Goal: Navigation & Orientation: Go to known website

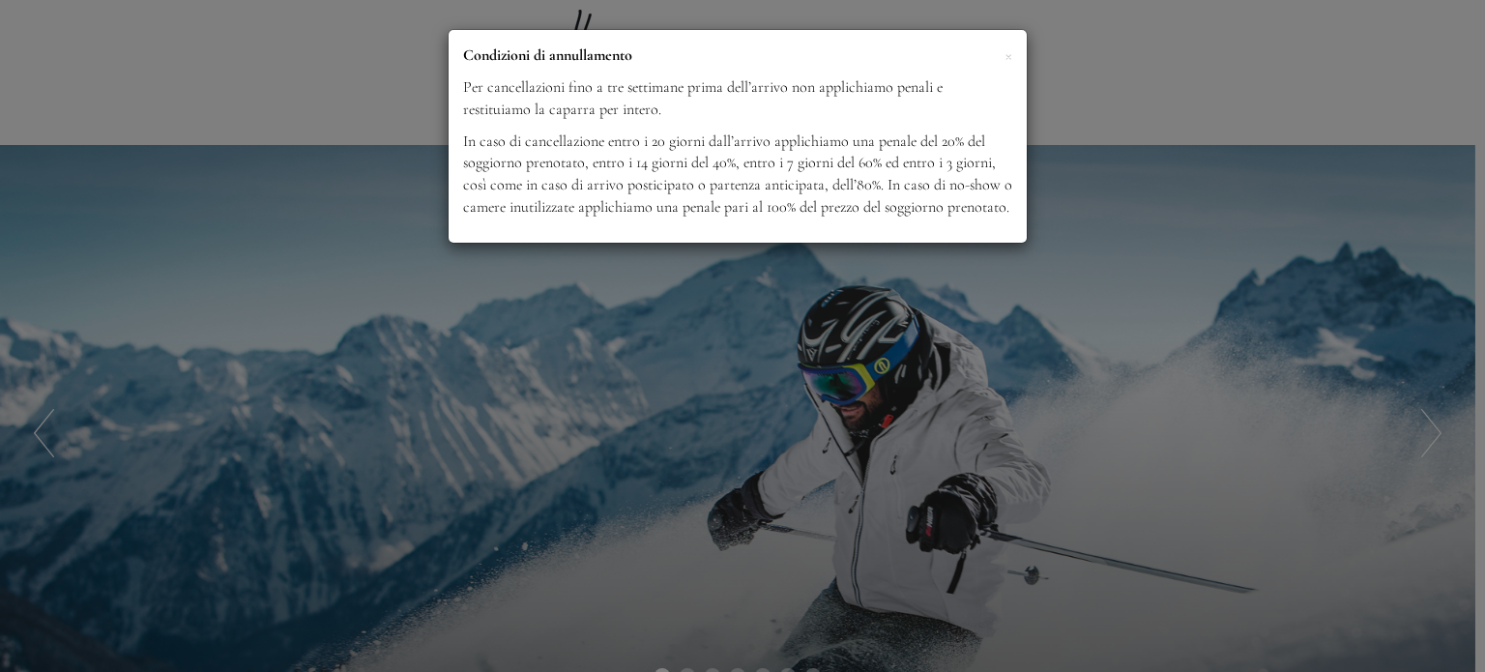
click at [1245, 65] on div "× Condizioni di annullamento Per cancellazioni fino a tre settimane prima dell’…" at bounding box center [742, 336] width 1485 height 672
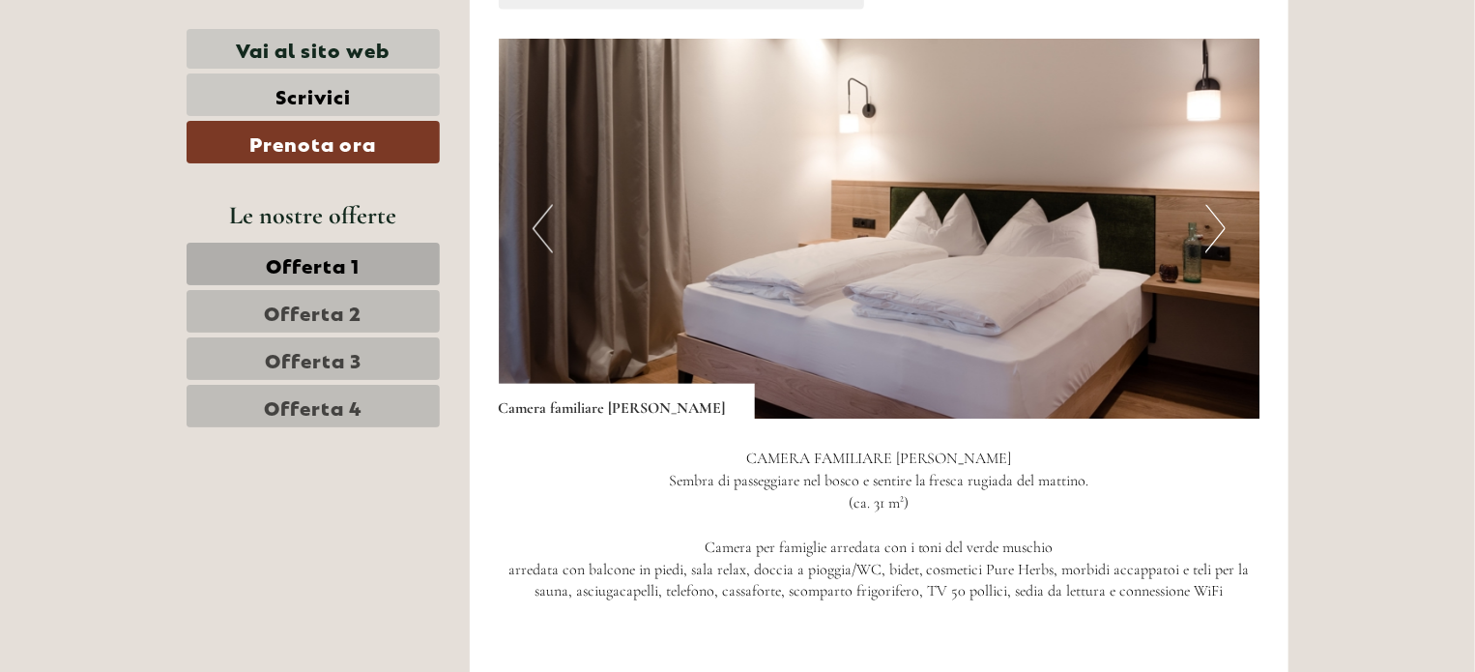
scroll to position [1732, 0]
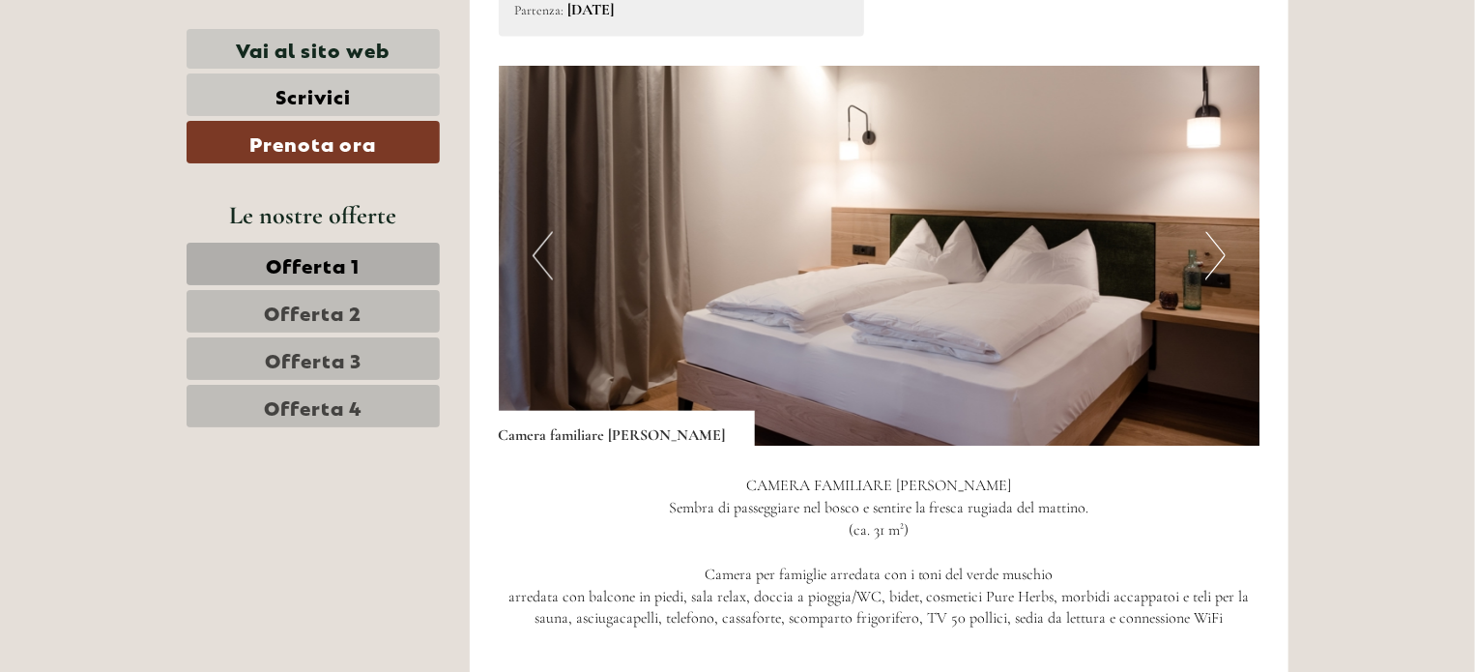
click at [1227, 223] on img at bounding box center [880, 256] width 762 height 381
click at [1219, 234] on button "Next" at bounding box center [1215, 256] width 20 height 48
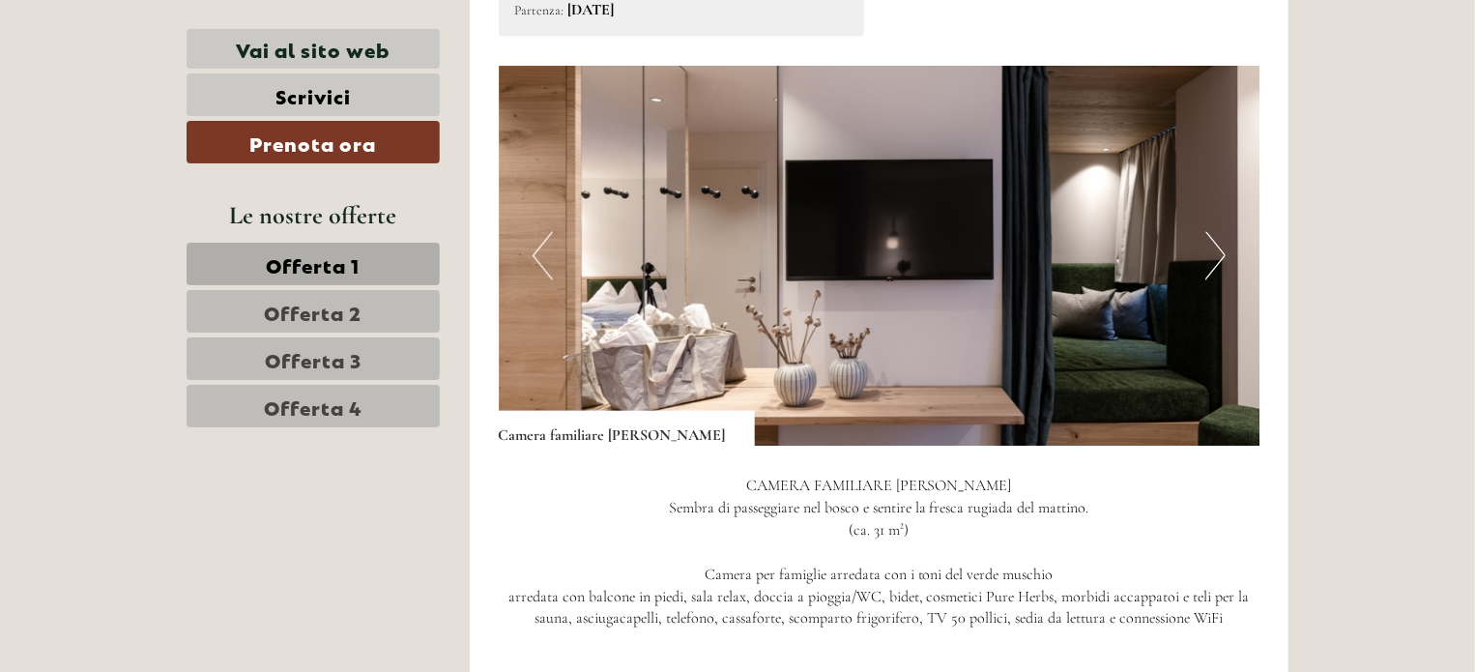
click at [1219, 234] on button "Next" at bounding box center [1215, 256] width 20 height 48
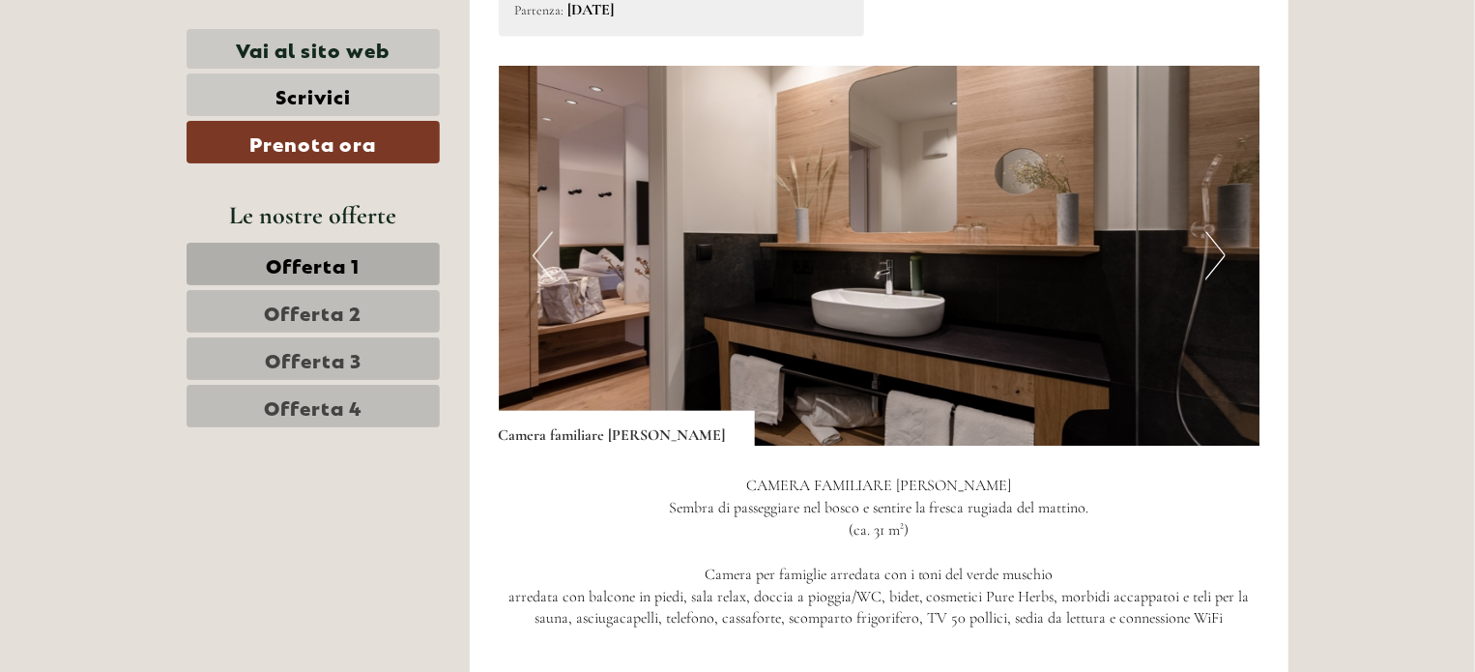
click at [1219, 234] on button "Next" at bounding box center [1215, 256] width 20 height 48
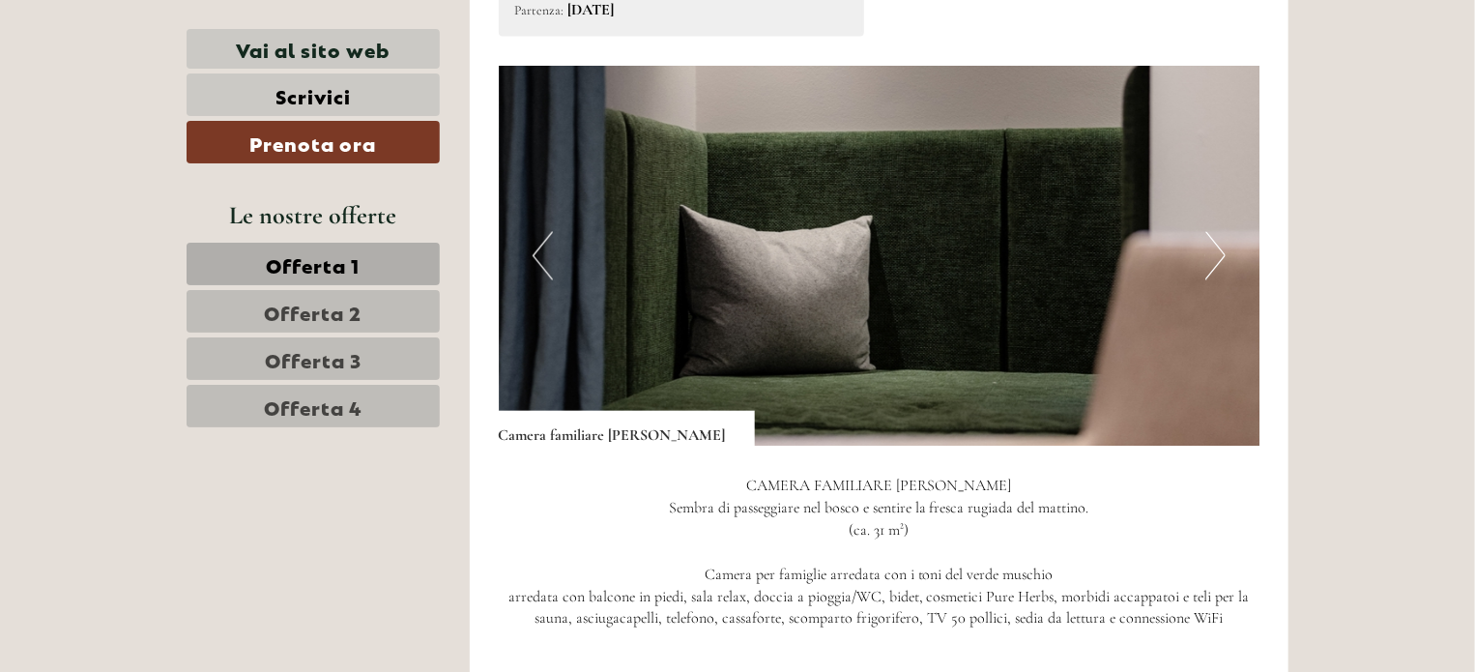
click at [1219, 234] on button "Next" at bounding box center [1215, 256] width 20 height 48
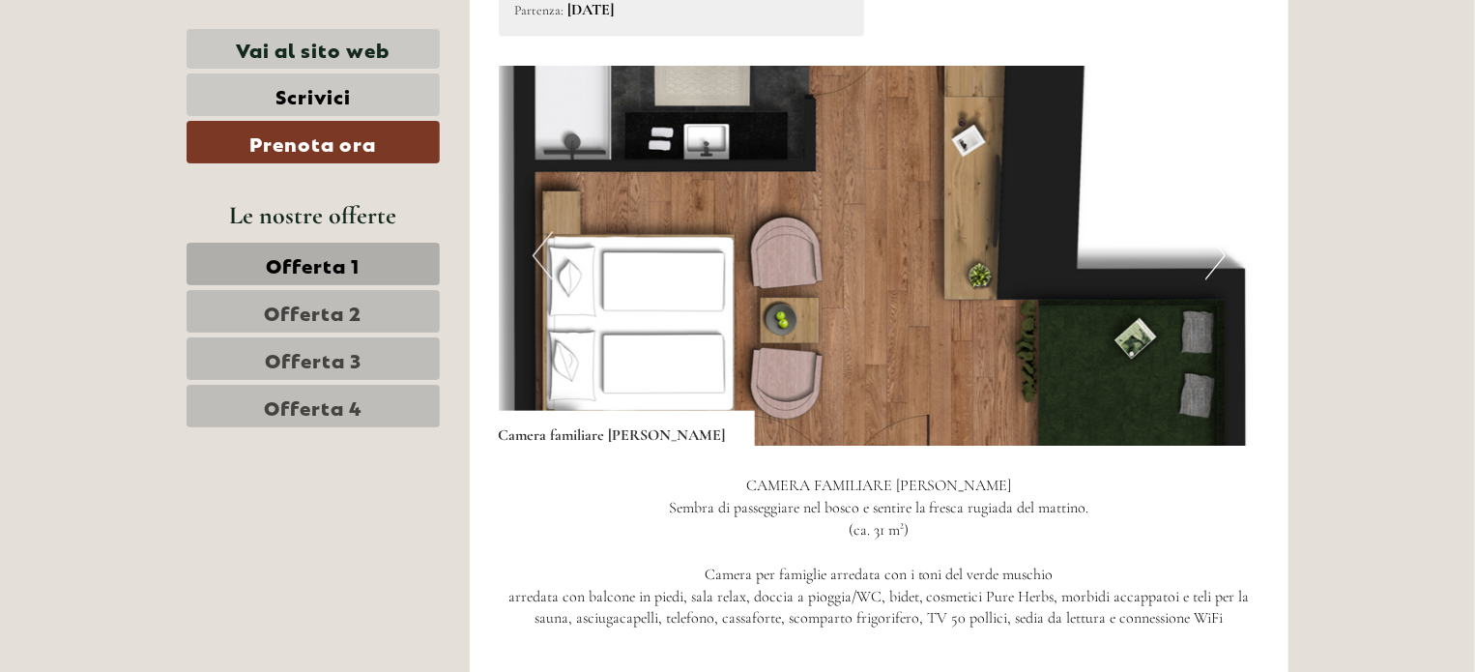
click at [1219, 234] on button "Next" at bounding box center [1215, 256] width 20 height 48
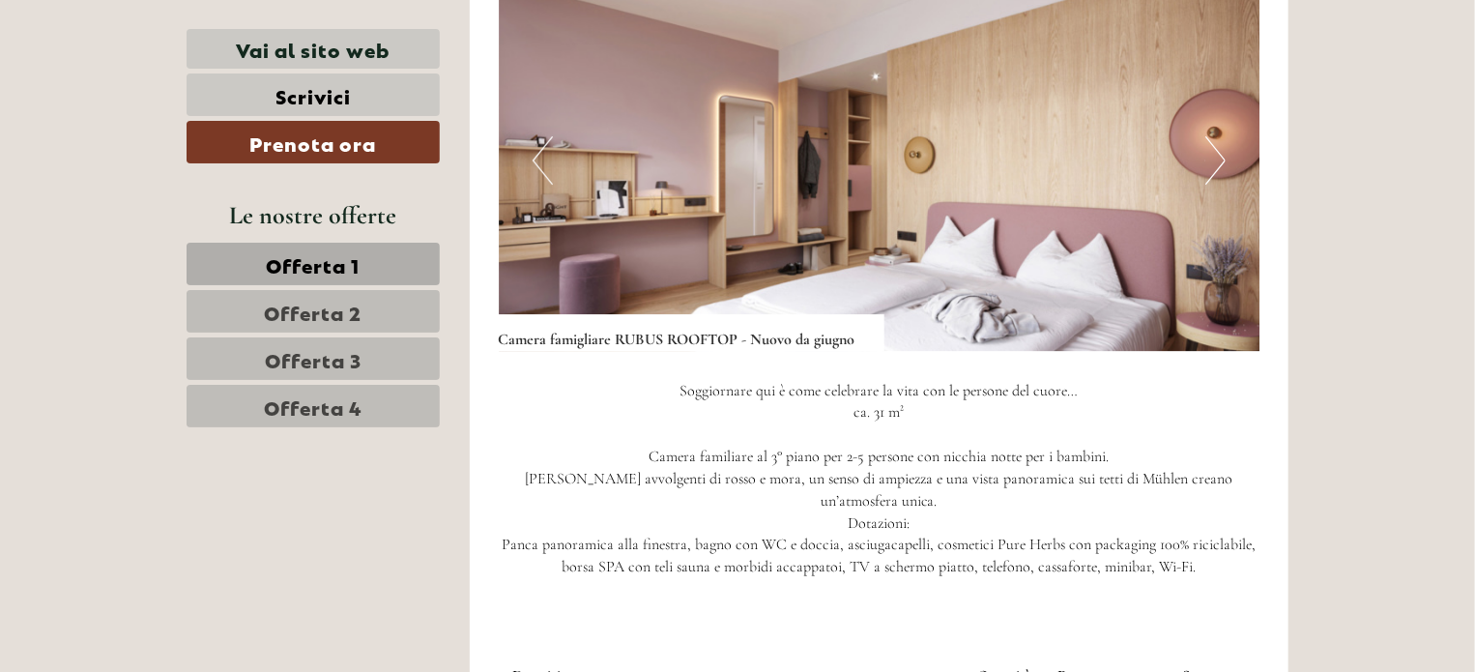
scroll to position [3244, 0]
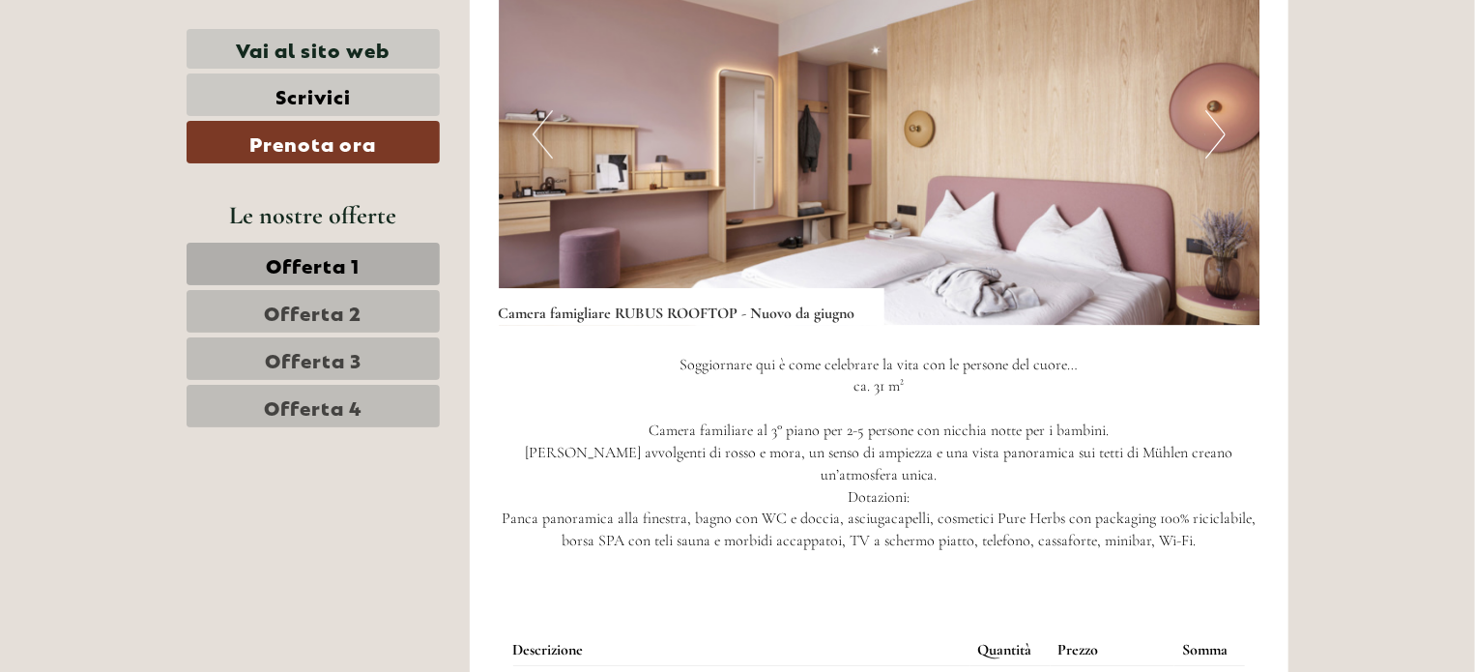
click at [1215, 110] on button "Next" at bounding box center [1215, 134] width 20 height 48
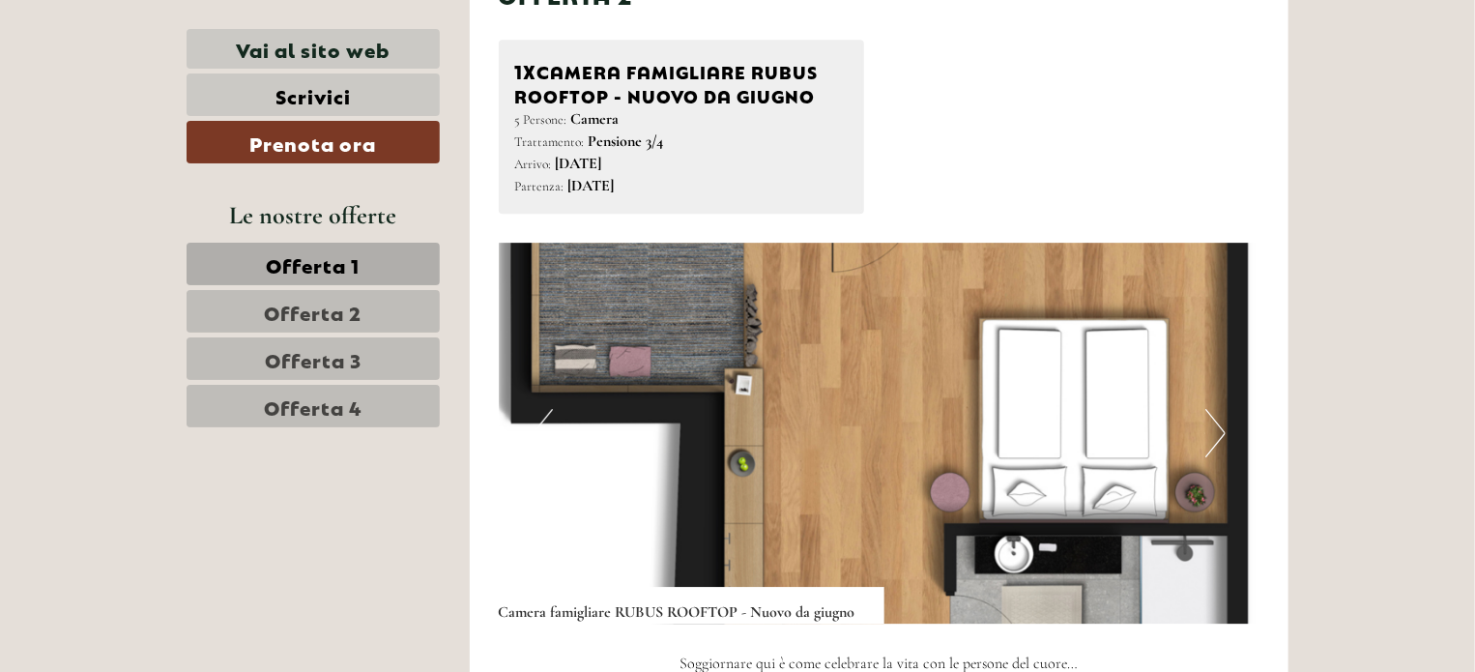
scroll to position [2958, 0]
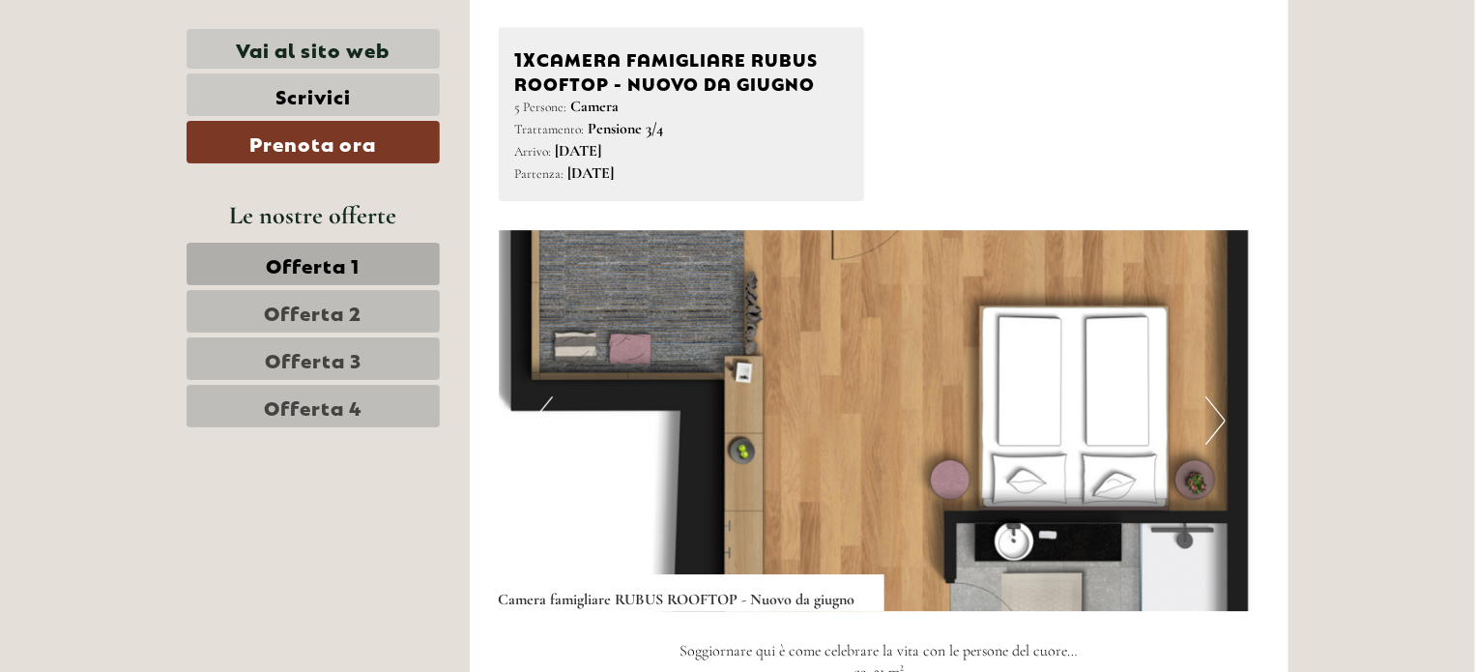
click at [1217, 396] on button "Next" at bounding box center [1215, 420] width 20 height 48
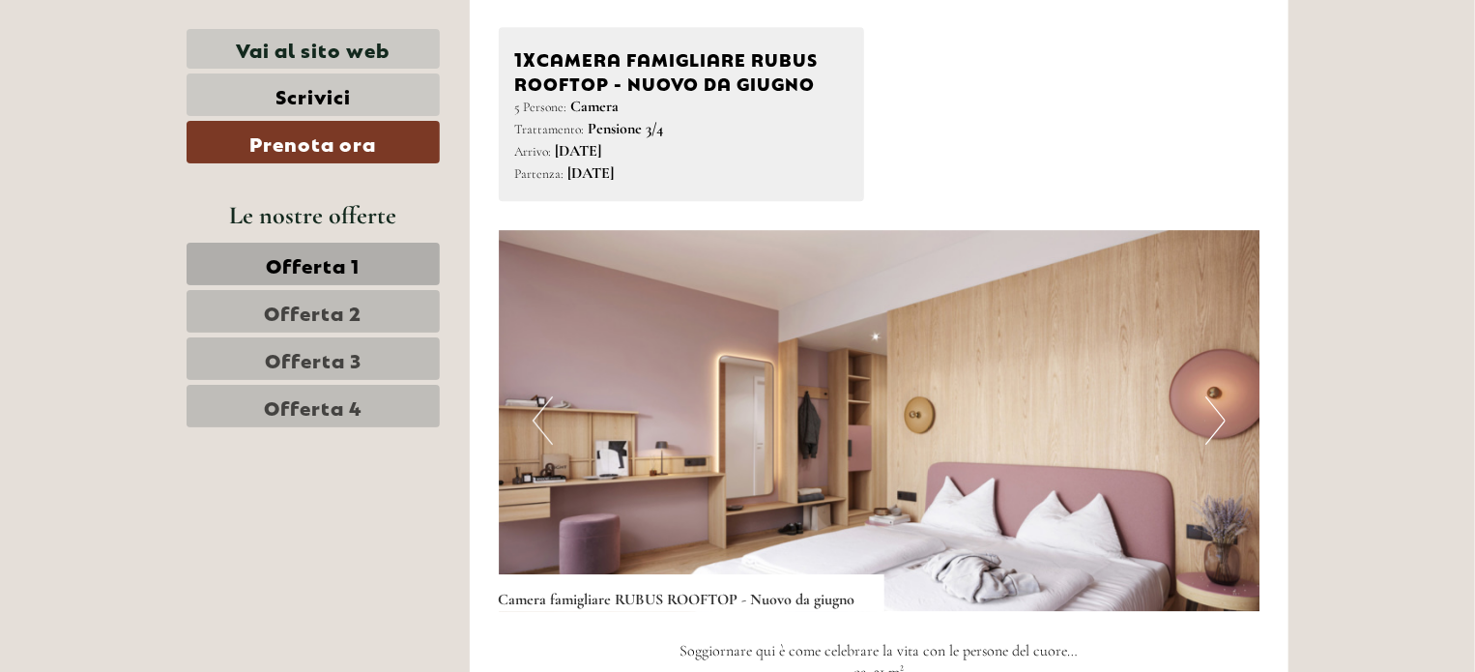
click at [1217, 396] on button "Next" at bounding box center [1215, 420] width 20 height 48
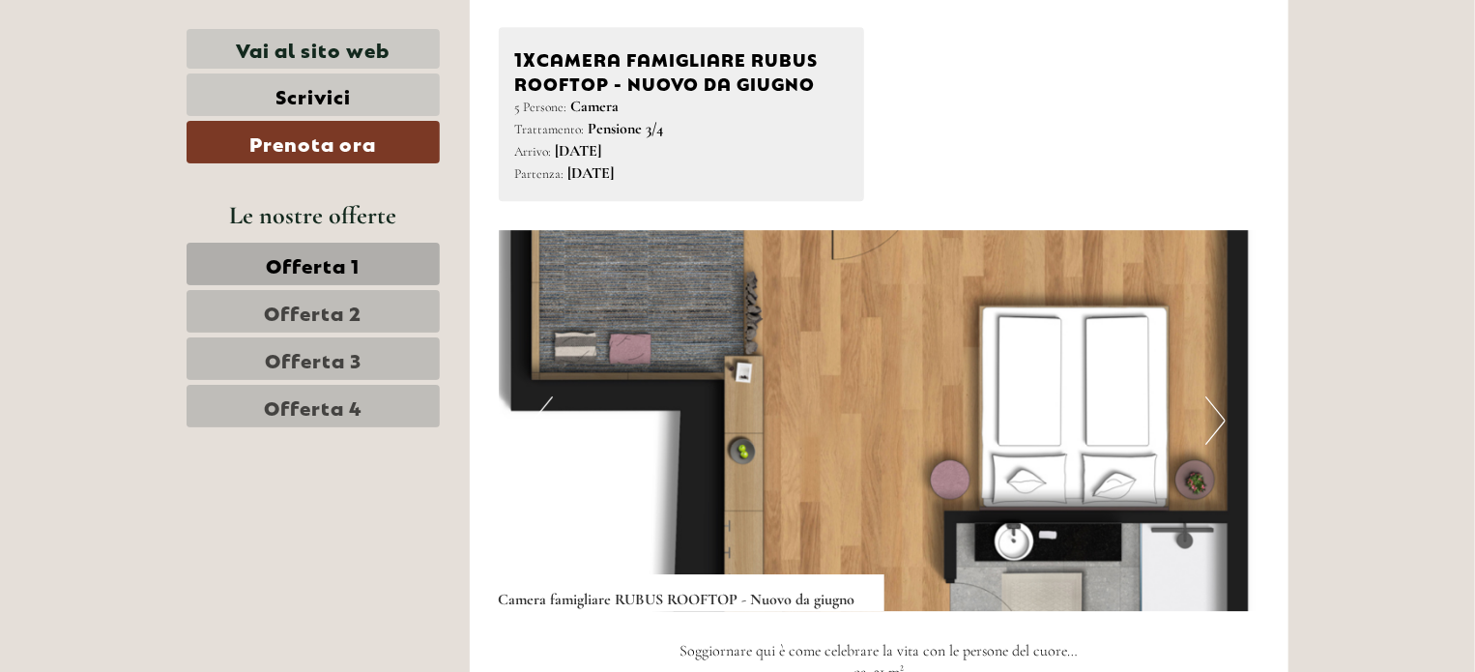
click at [1217, 396] on button "Next" at bounding box center [1215, 420] width 20 height 48
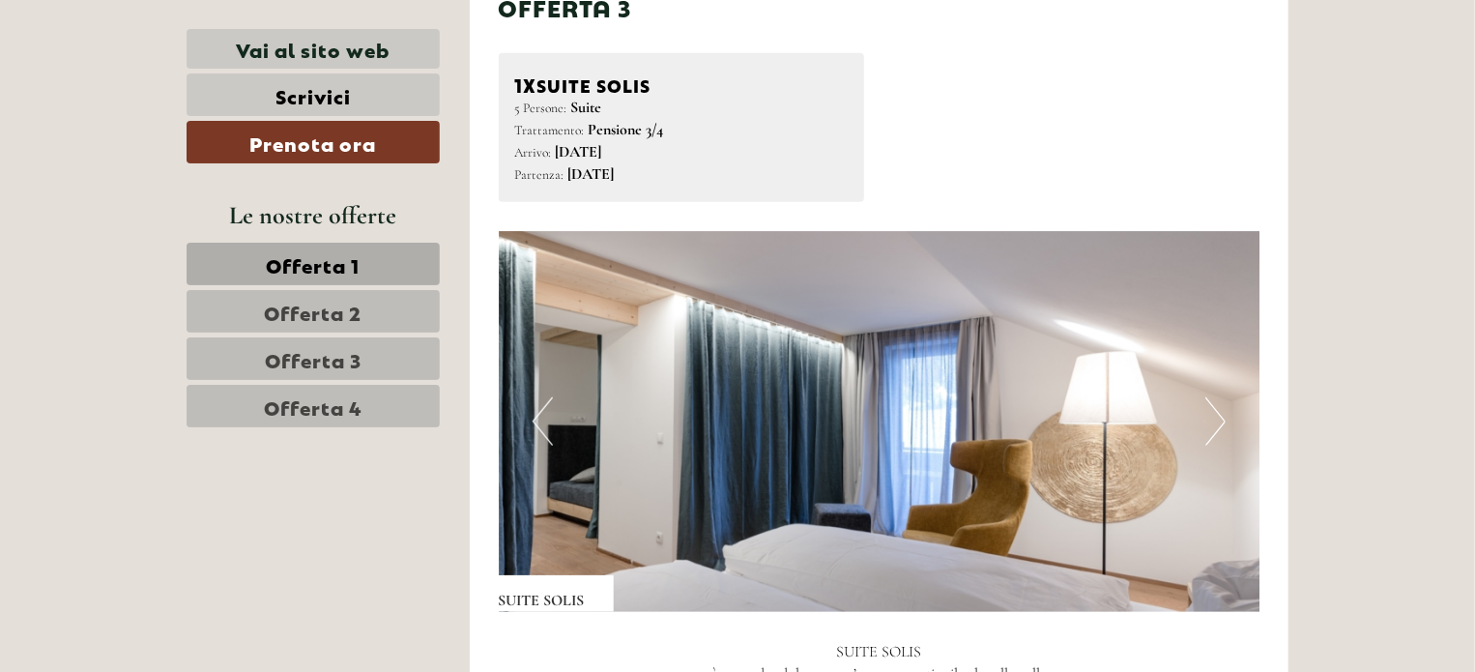
scroll to position [4378, 0]
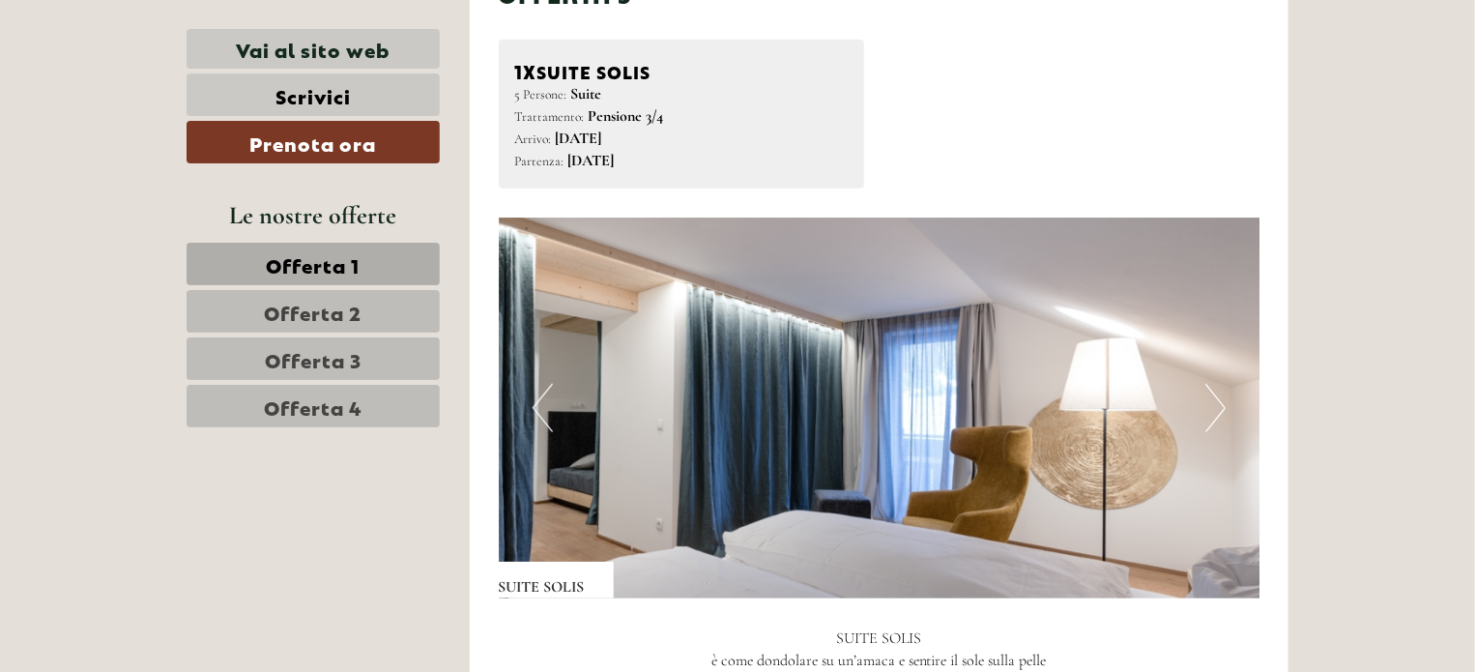
click at [1216, 384] on button "Next" at bounding box center [1215, 408] width 20 height 48
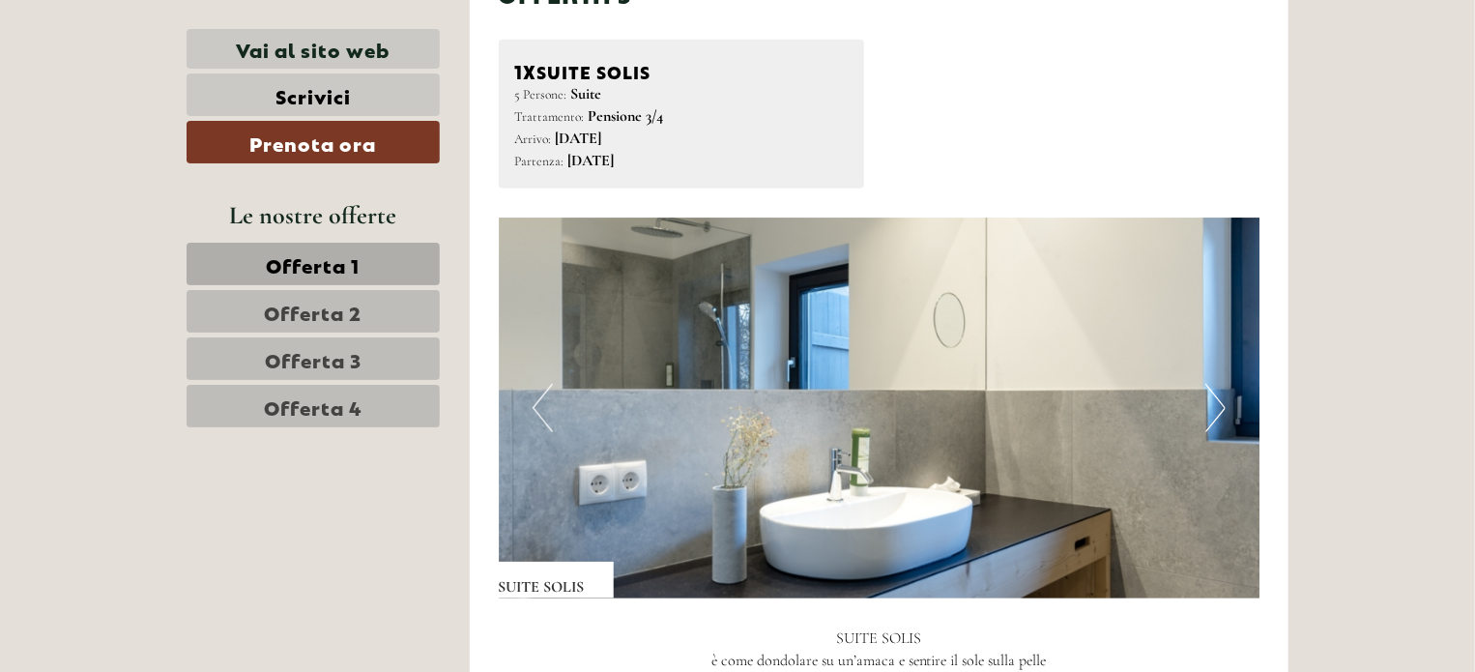
click at [1216, 384] on button "Next" at bounding box center [1215, 408] width 20 height 48
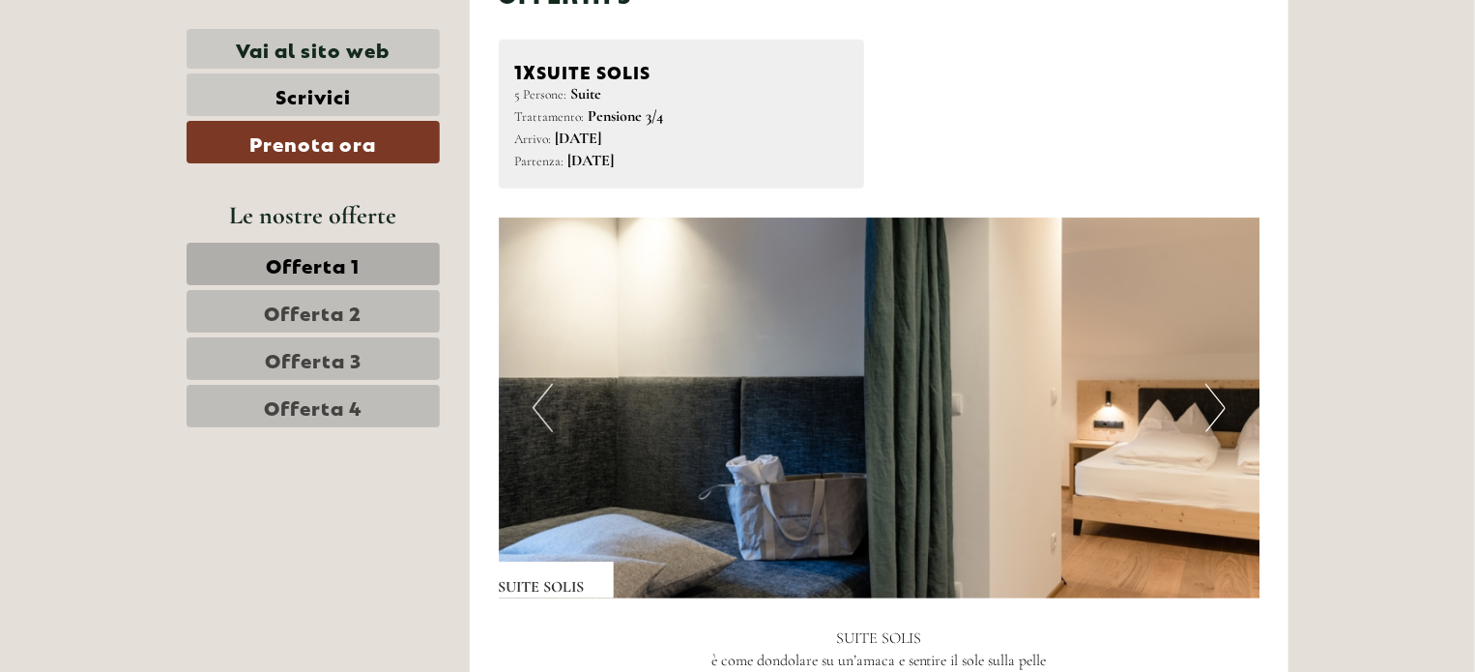
click at [1216, 384] on button "Next" at bounding box center [1215, 408] width 20 height 48
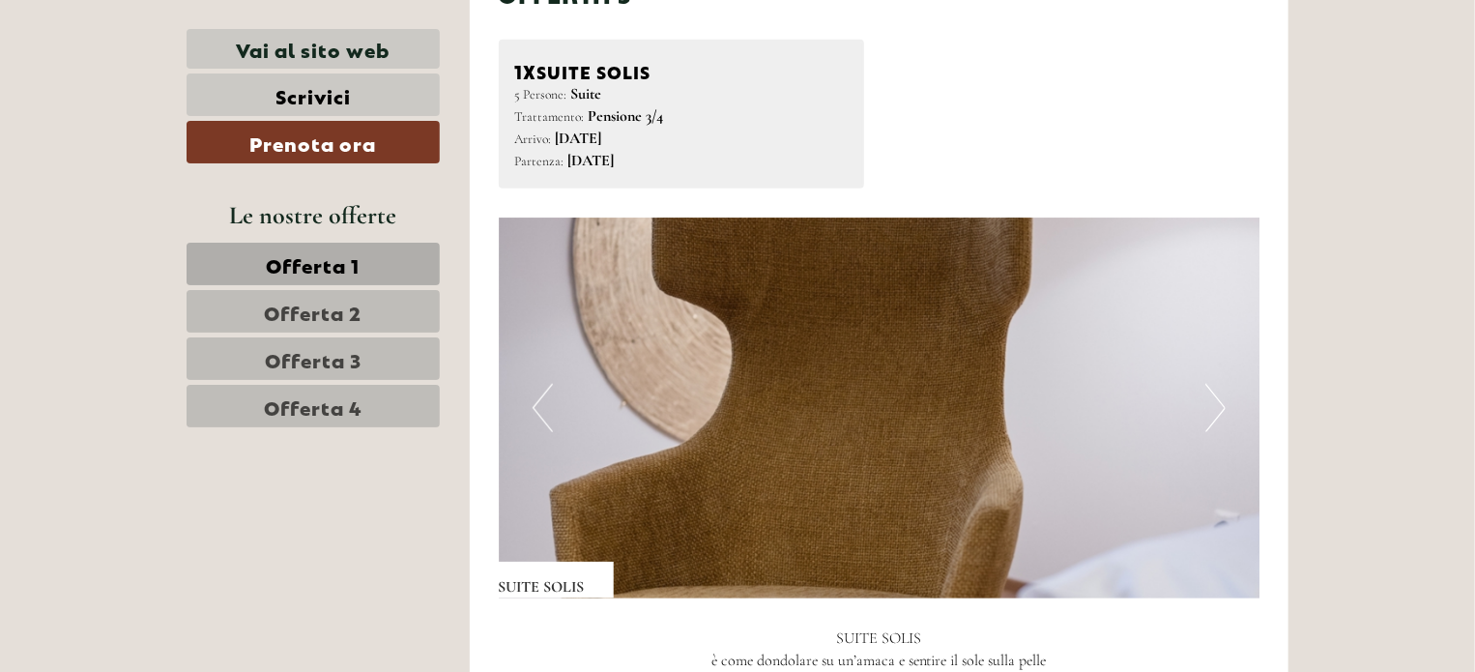
click at [1216, 384] on button "Next" at bounding box center [1215, 408] width 20 height 48
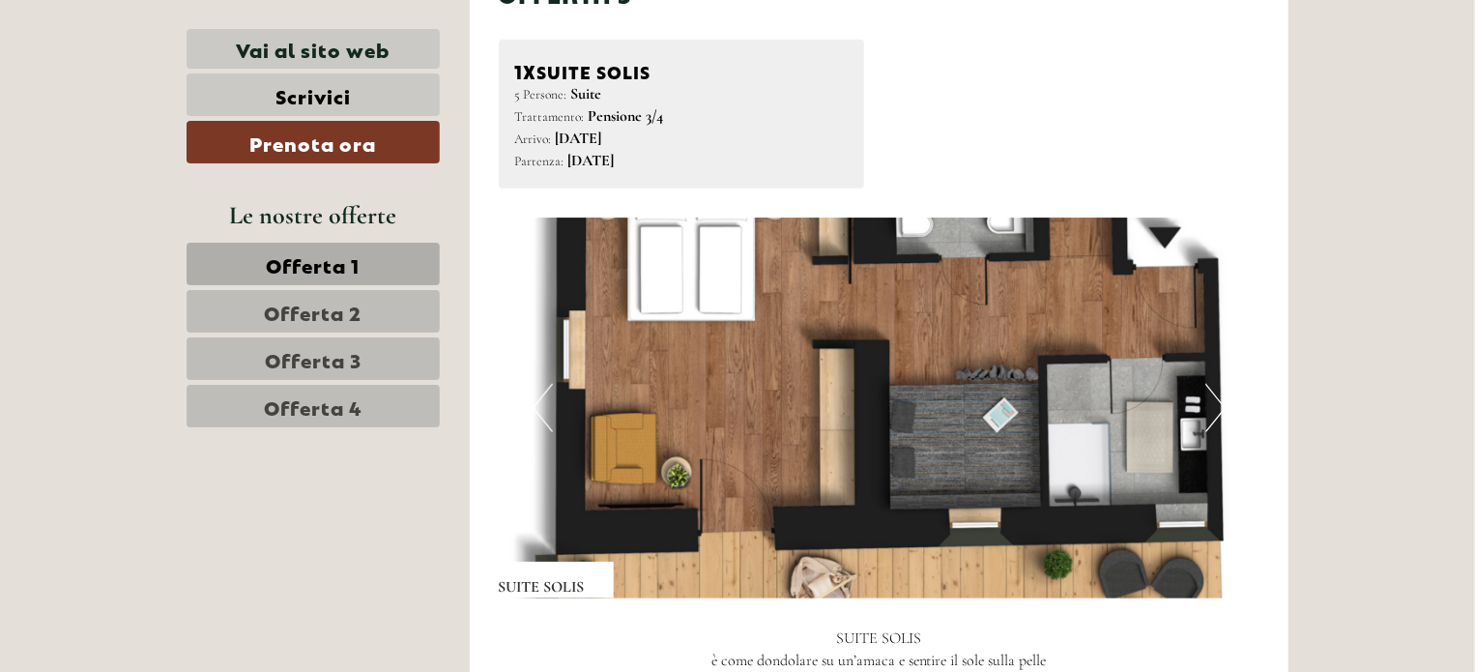
click at [1216, 384] on button "Next" at bounding box center [1215, 408] width 20 height 48
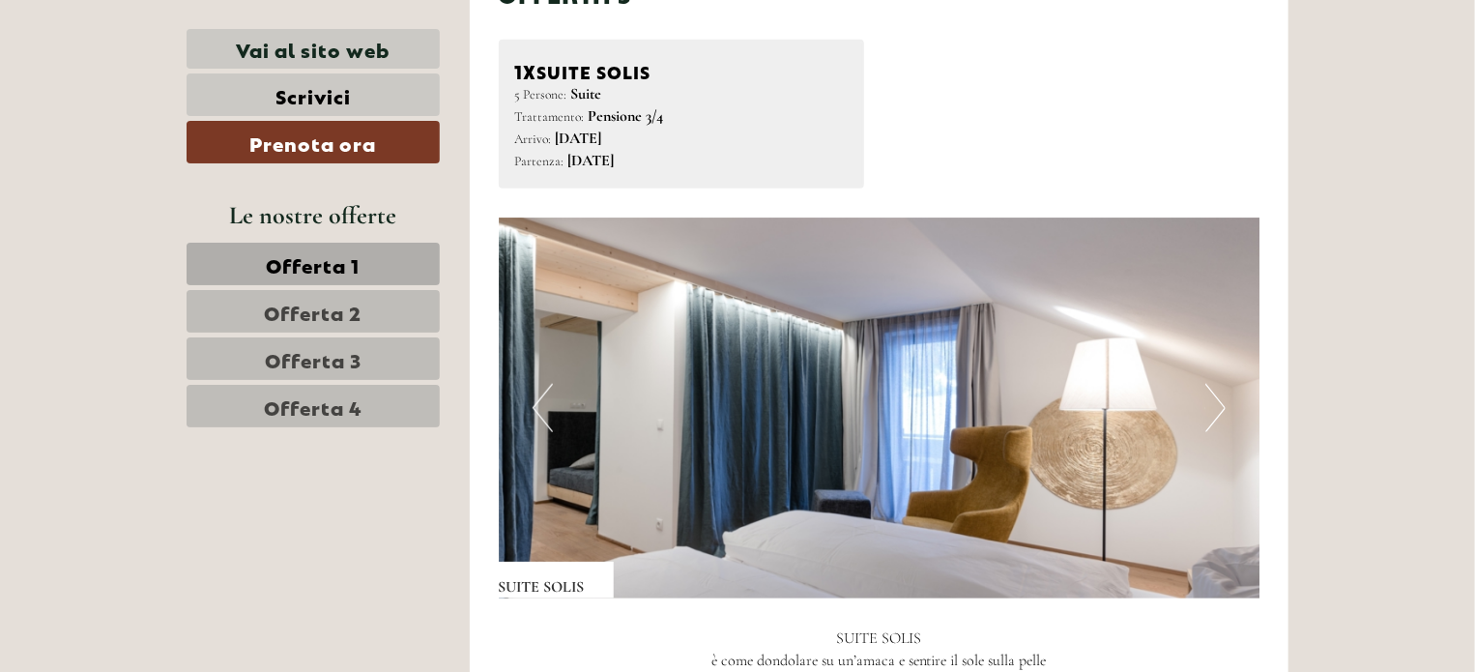
click at [1216, 384] on button "Next" at bounding box center [1215, 408] width 20 height 48
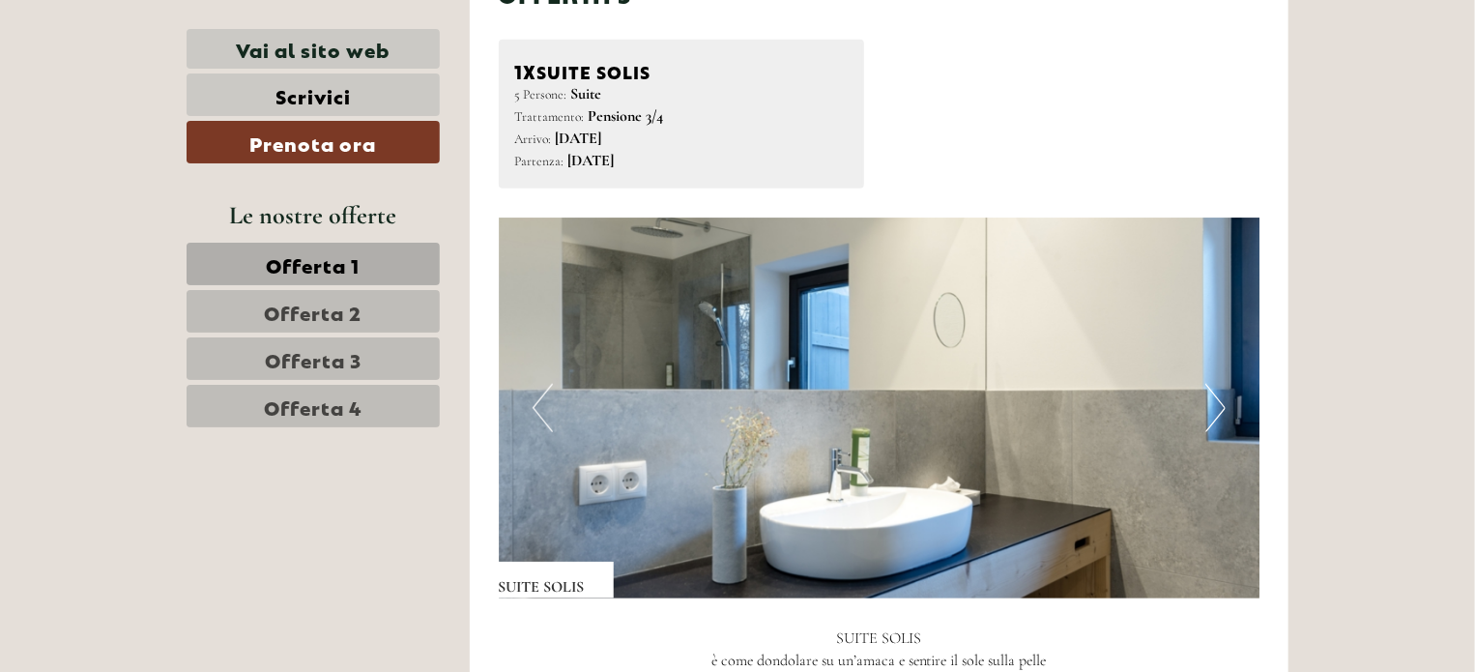
click at [1216, 384] on button "Next" at bounding box center [1215, 408] width 20 height 48
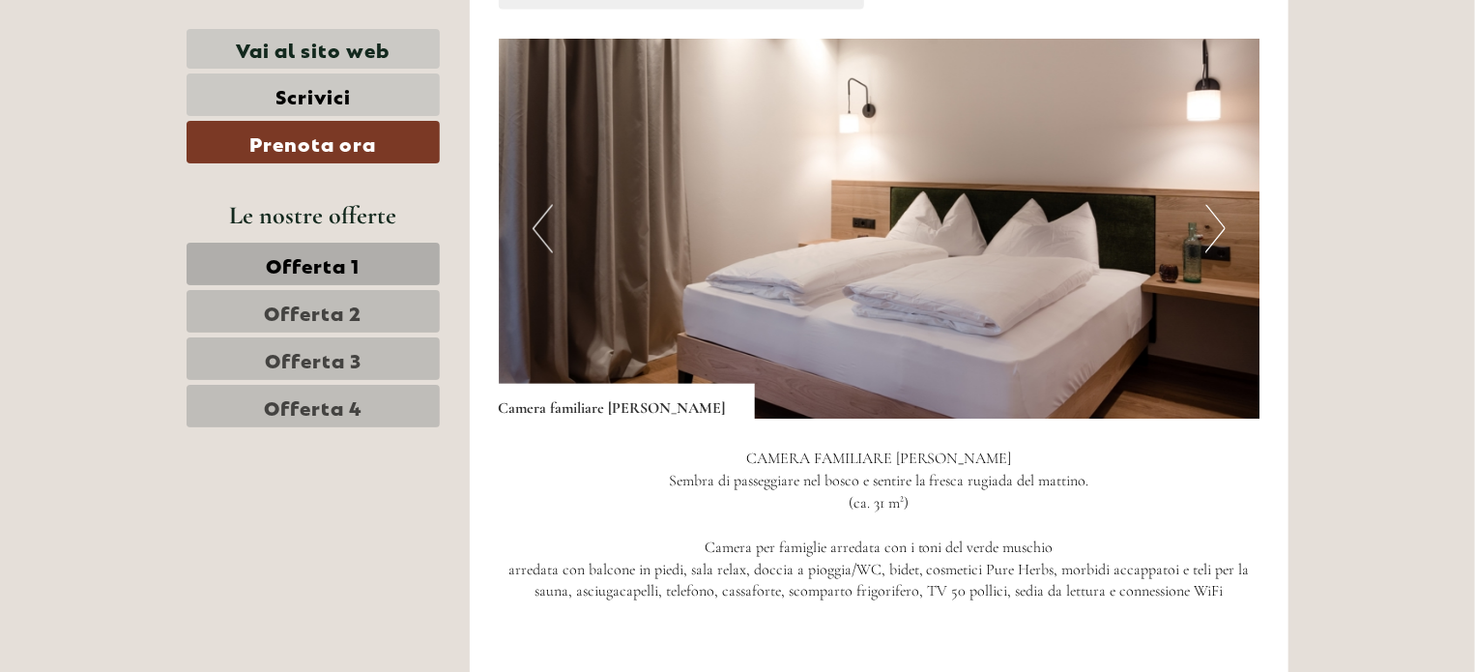
scroll to position [1667, 0]
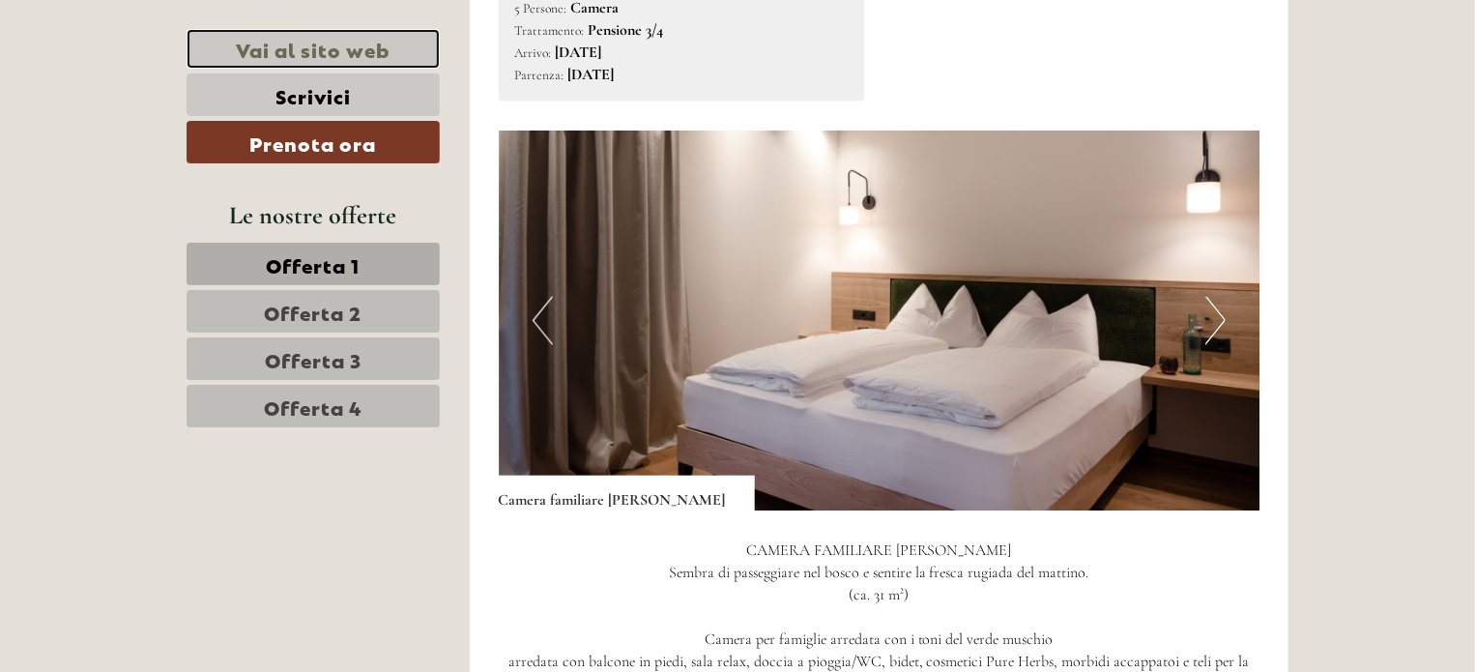
click at [347, 45] on link "Vai al sito web" at bounding box center [313, 49] width 253 height 40
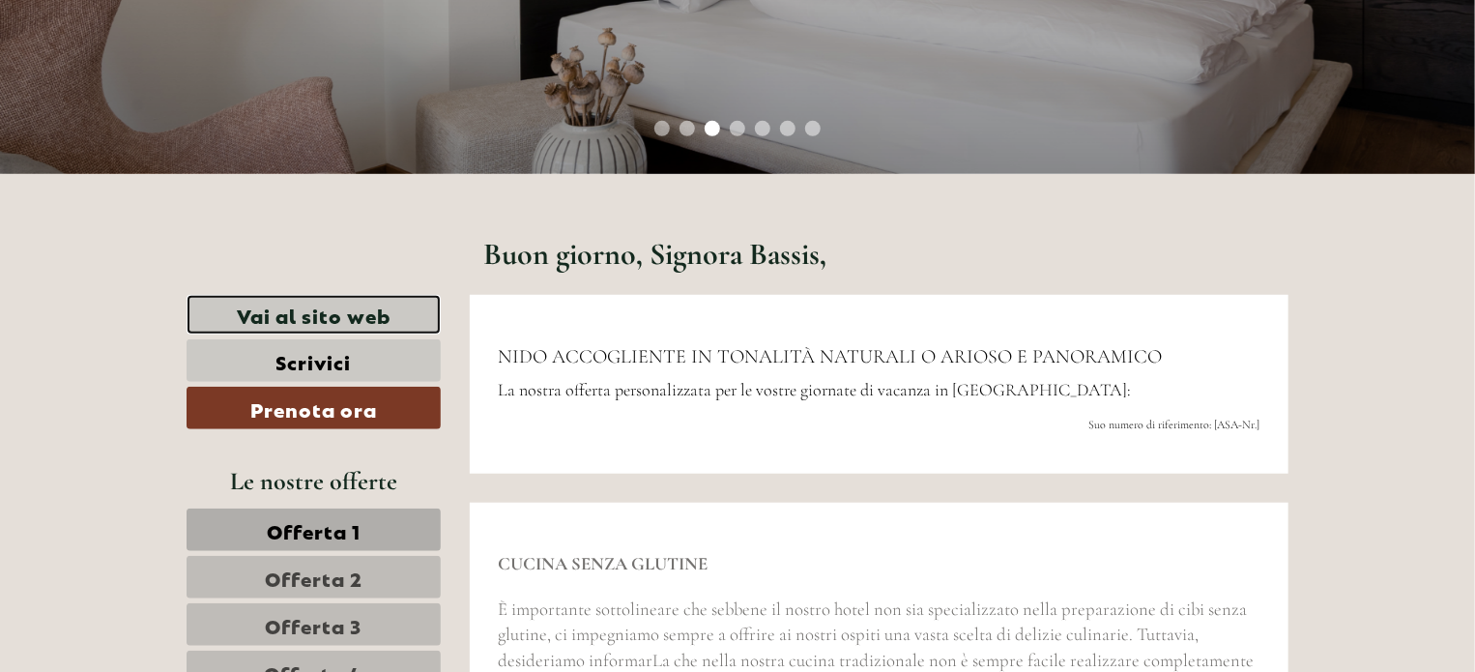
scroll to position [0, 0]
